Goal: Transaction & Acquisition: Book appointment/travel/reservation

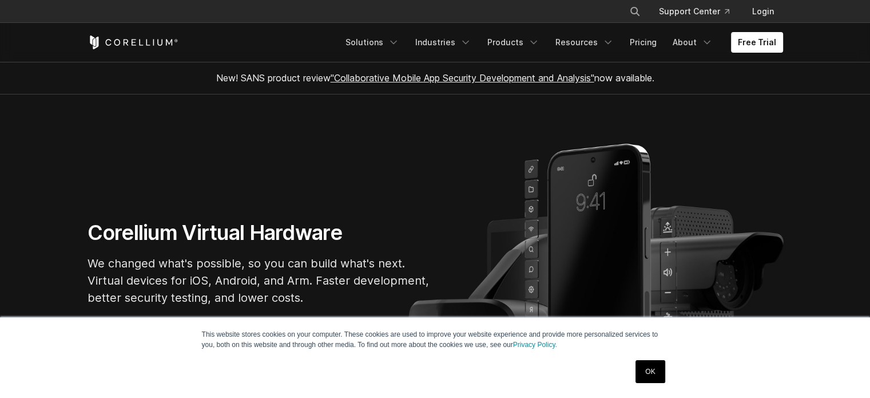
click at [631, 390] on div "This website stores cookies on your computer. These cookies are used to improve…" at bounding box center [435, 357] width 572 height 80
click at [642, 379] on link "OK" at bounding box center [650, 371] width 29 height 23
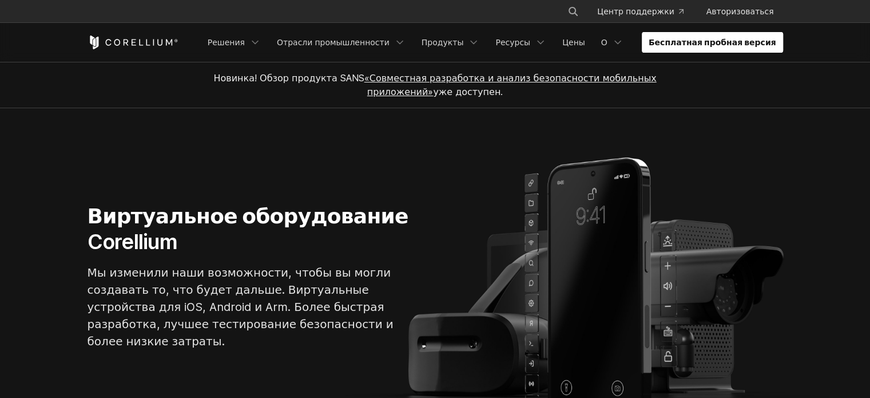
click at [767, 46] on font "Бесплатная пробная версия" at bounding box center [713, 42] width 128 height 10
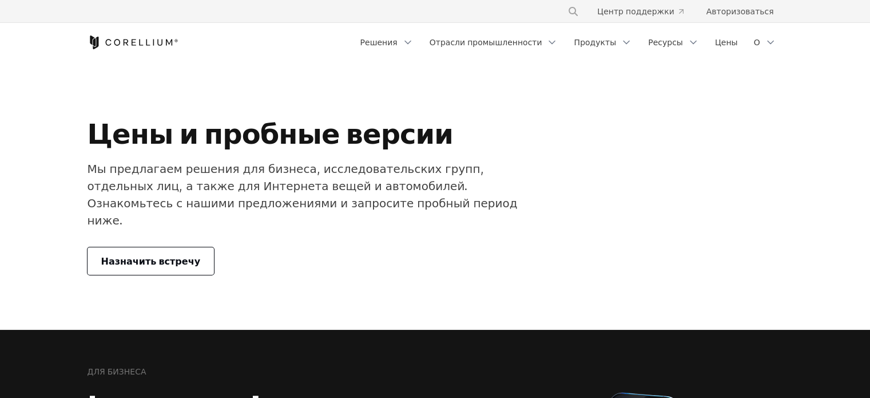
click at [146, 254] on font "Назначить встречу" at bounding box center [151, 261] width 100 height 14
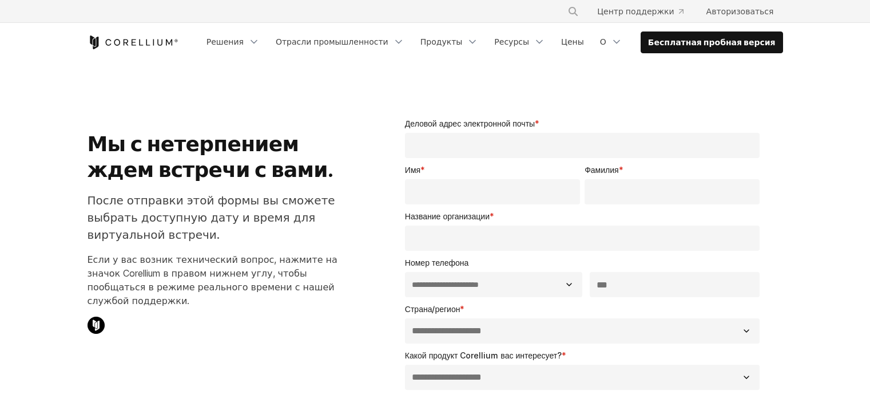
select select "**"
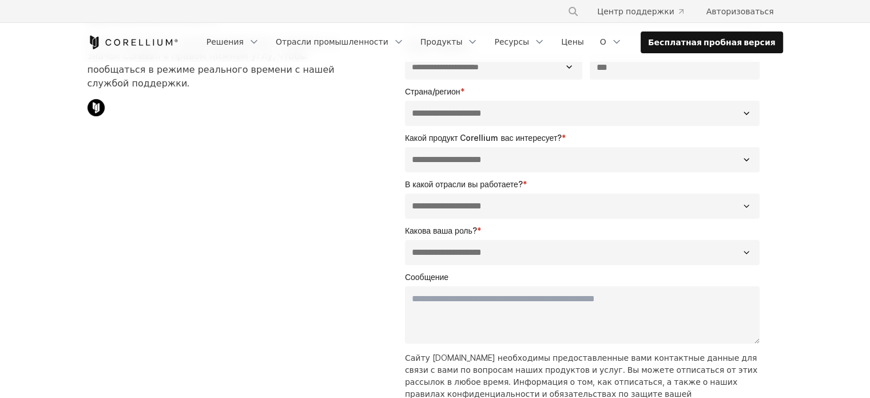
scroll to position [172, 0]
